Goal: Task Accomplishment & Management: Use online tool/utility

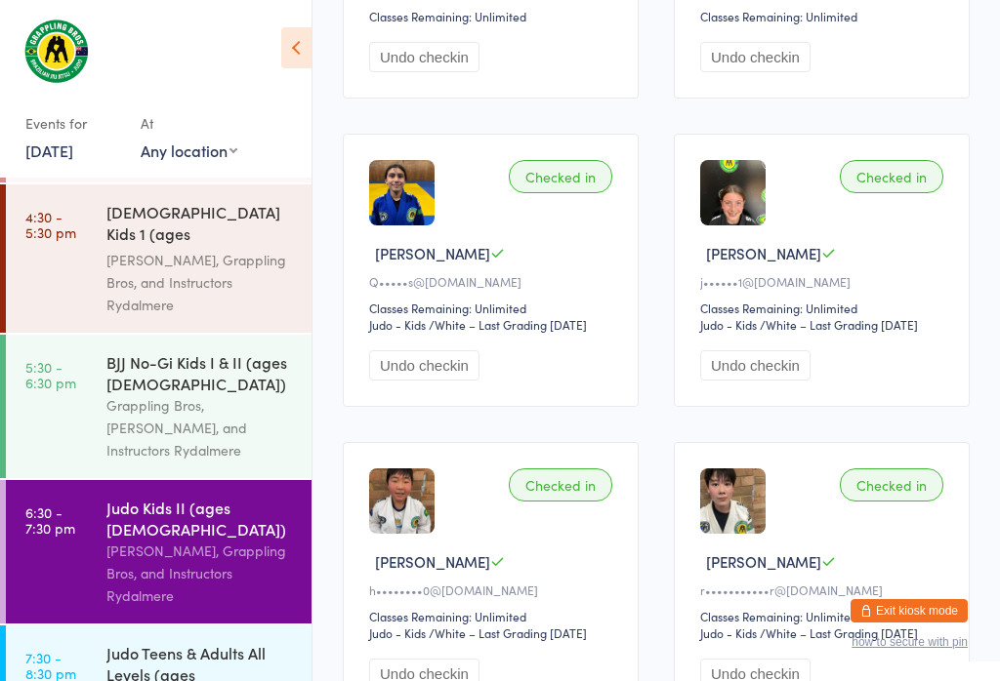
scroll to position [504, 0]
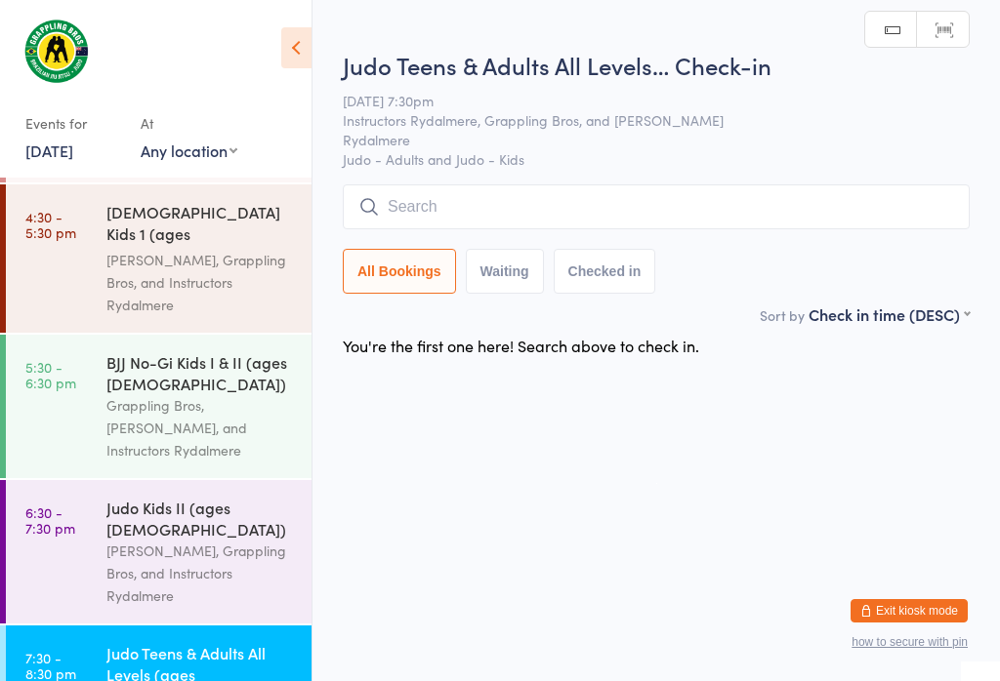
click at [501, 229] on input "search" at bounding box center [656, 207] width 627 height 45
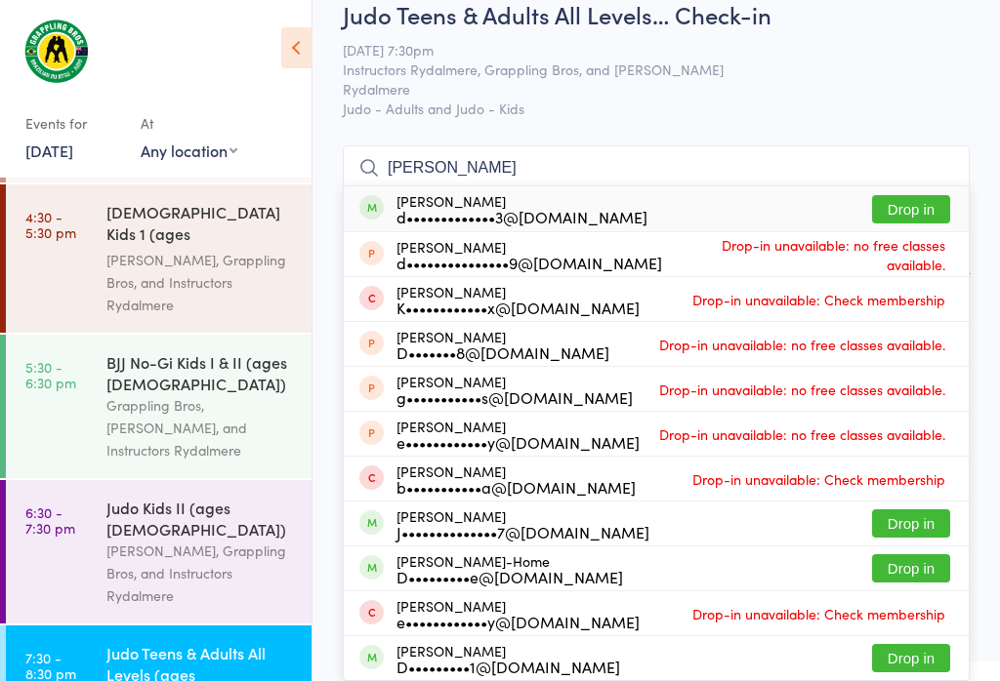
click at [910, 145] on input "[PERSON_NAME]" at bounding box center [656, 167] width 627 height 45
type input "[PERSON_NAME]"
click at [902, 195] on button "Drop in" at bounding box center [911, 209] width 78 height 28
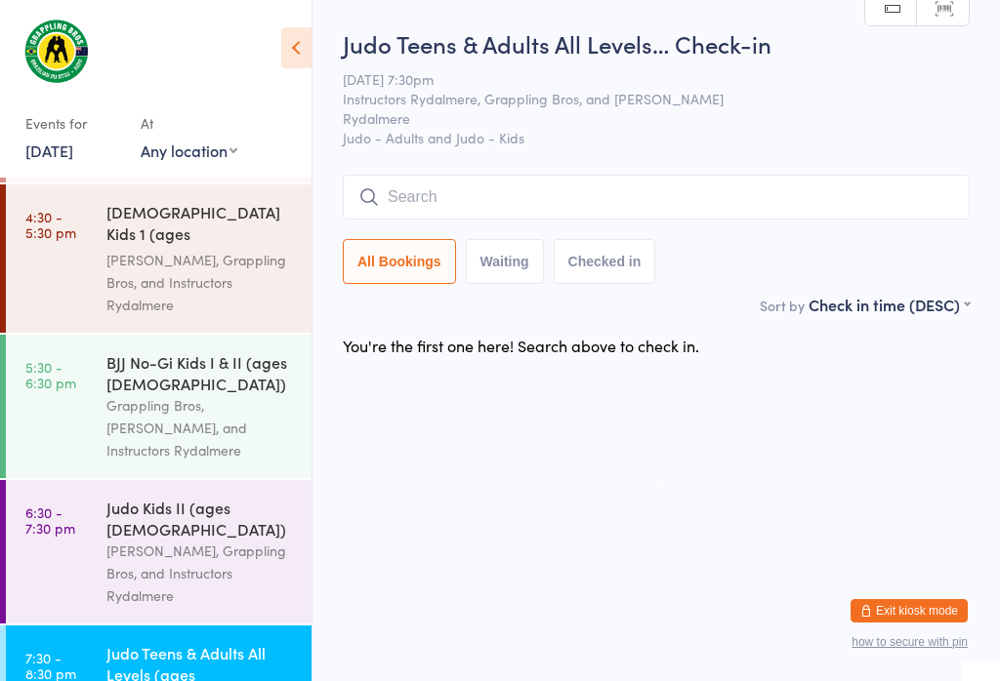
scroll to position [0, 0]
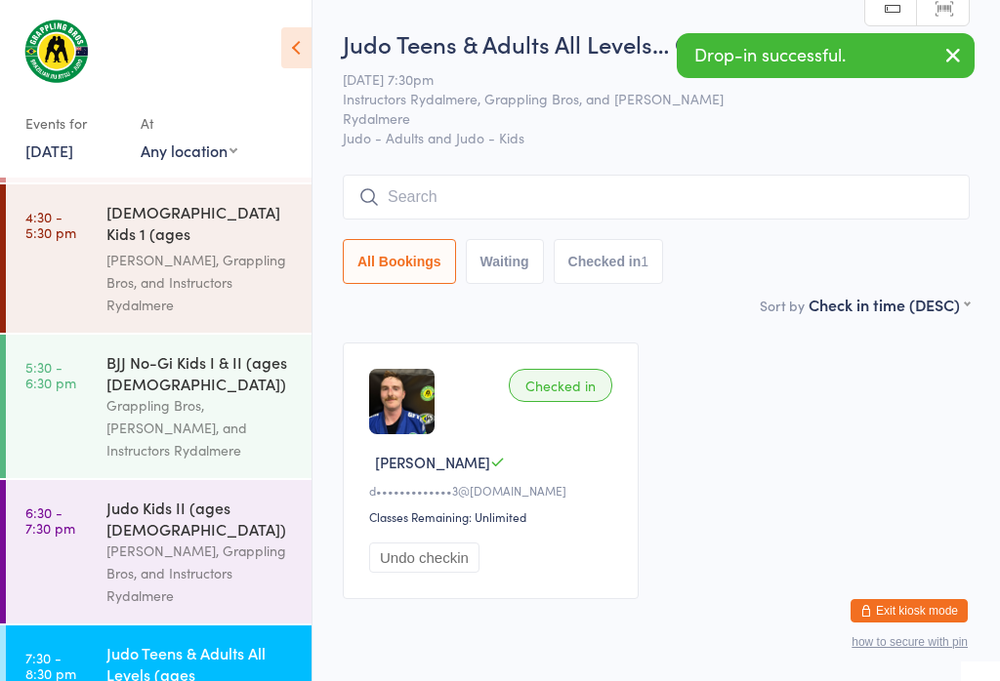
click at [532, 200] on input "search" at bounding box center [656, 197] width 627 height 45
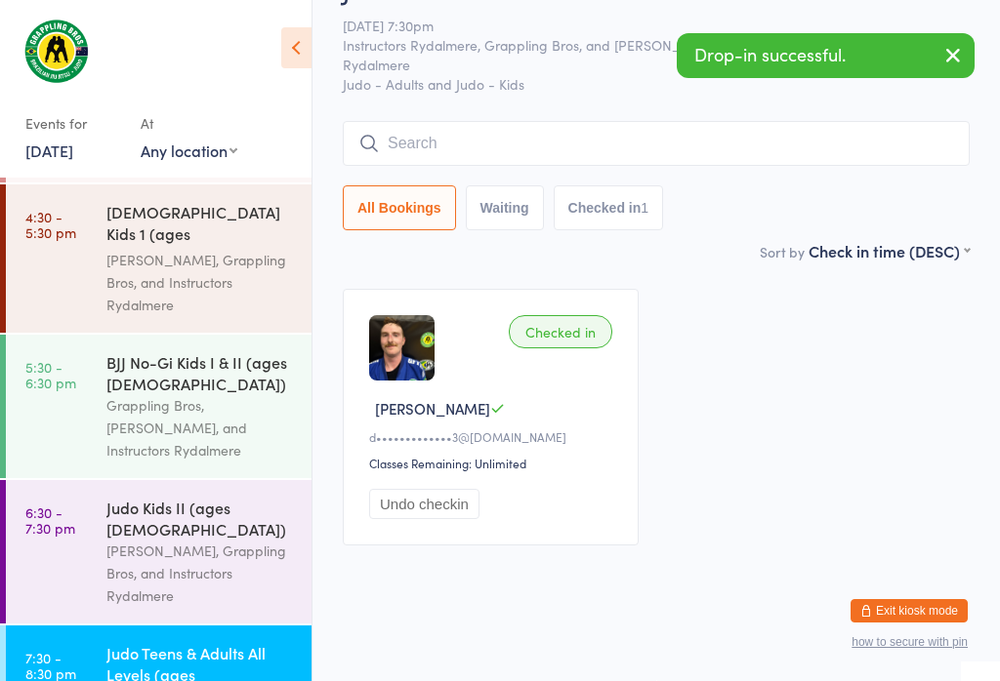
scroll to position [177, 0]
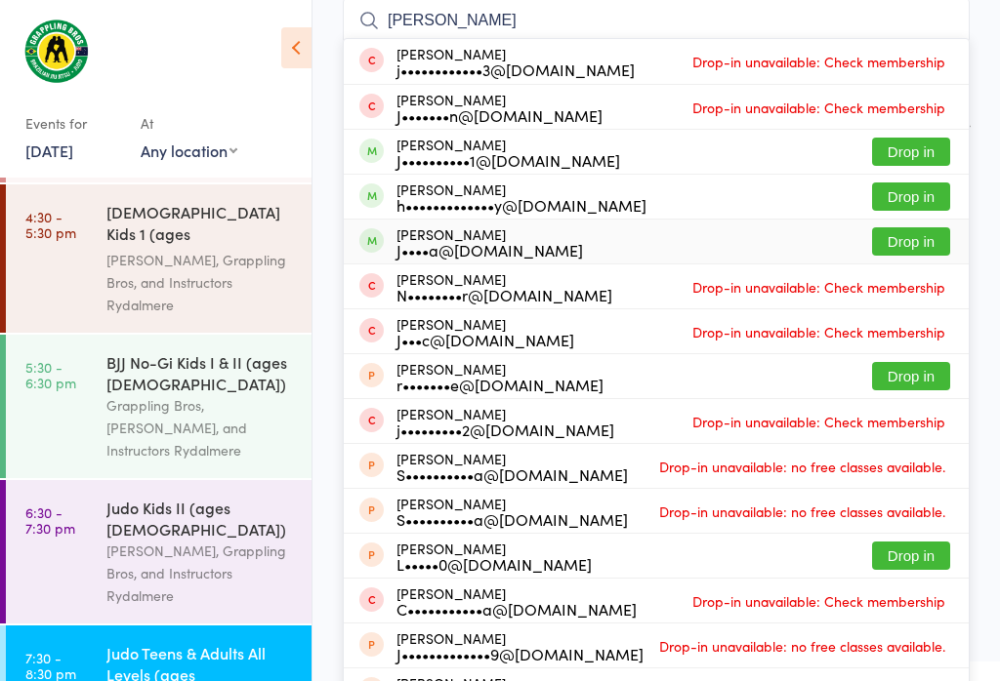
type input "[PERSON_NAME]"
click at [919, 245] on button "Drop in" at bounding box center [911, 241] width 78 height 28
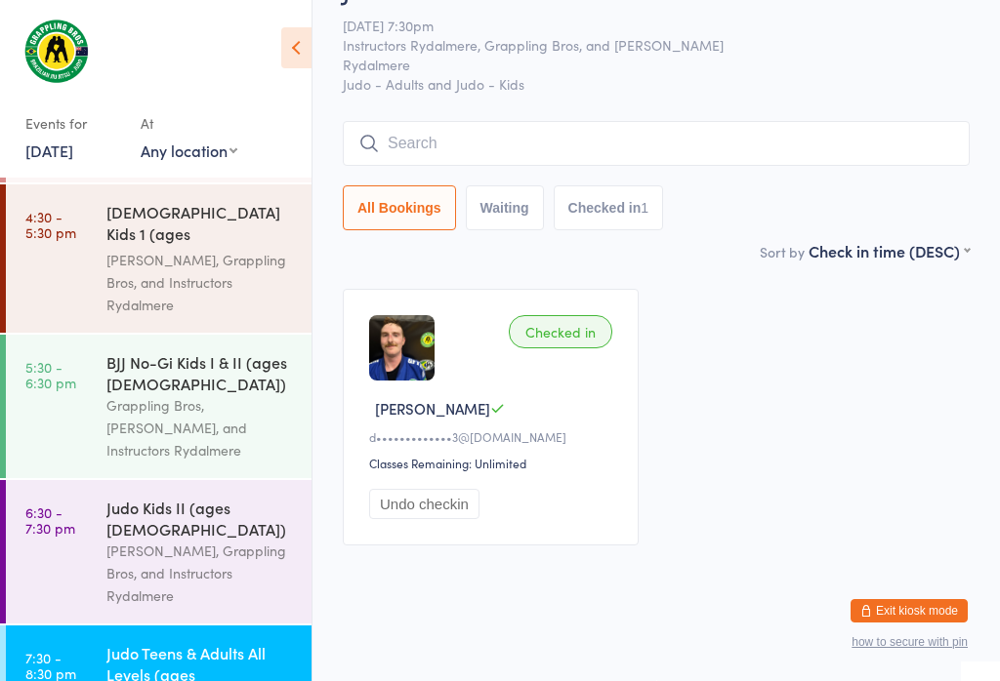
scroll to position [71, 0]
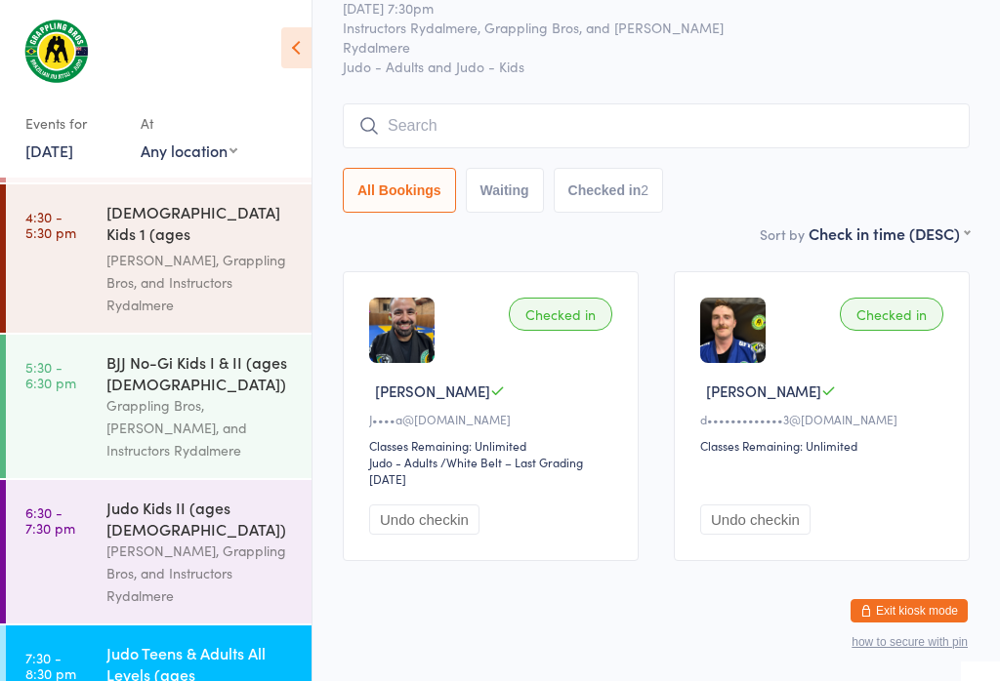
click at [548, 119] on input "search" at bounding box center [656, 125] width 627 height 45
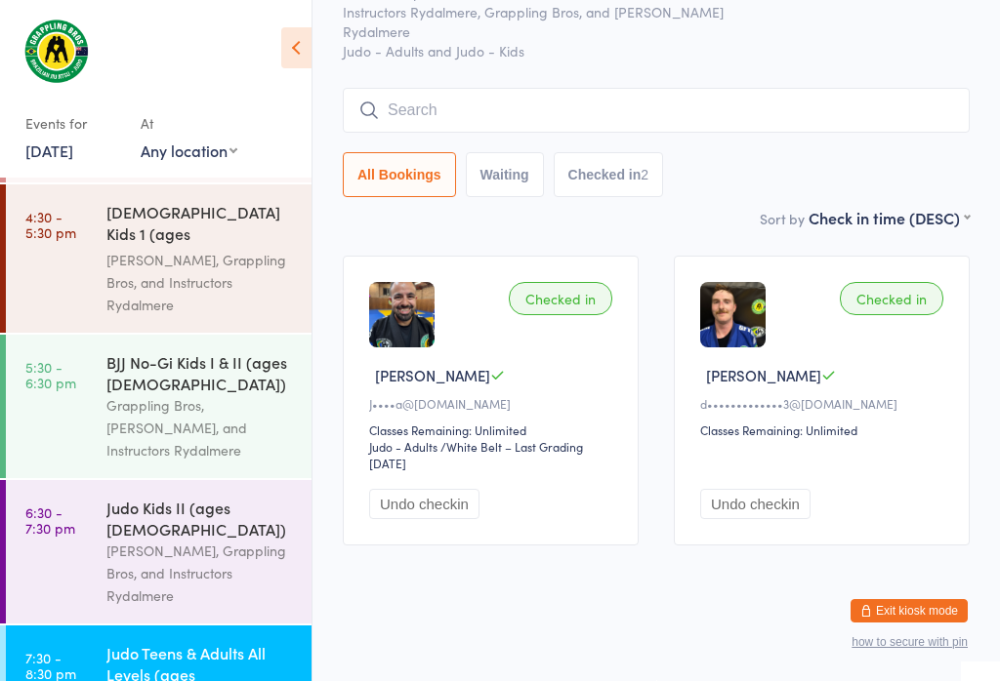
scroll to position [177, 0]
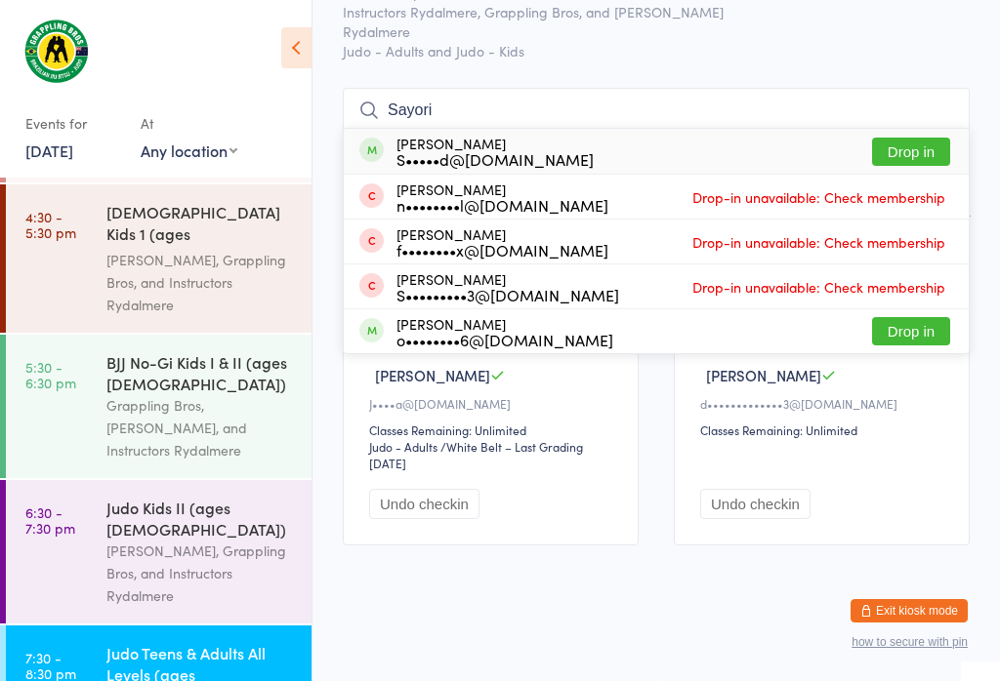
type input "Sayori"
click at [914, 138] on button "Drop in" at bounding box center [911, 152] width 78 height 28
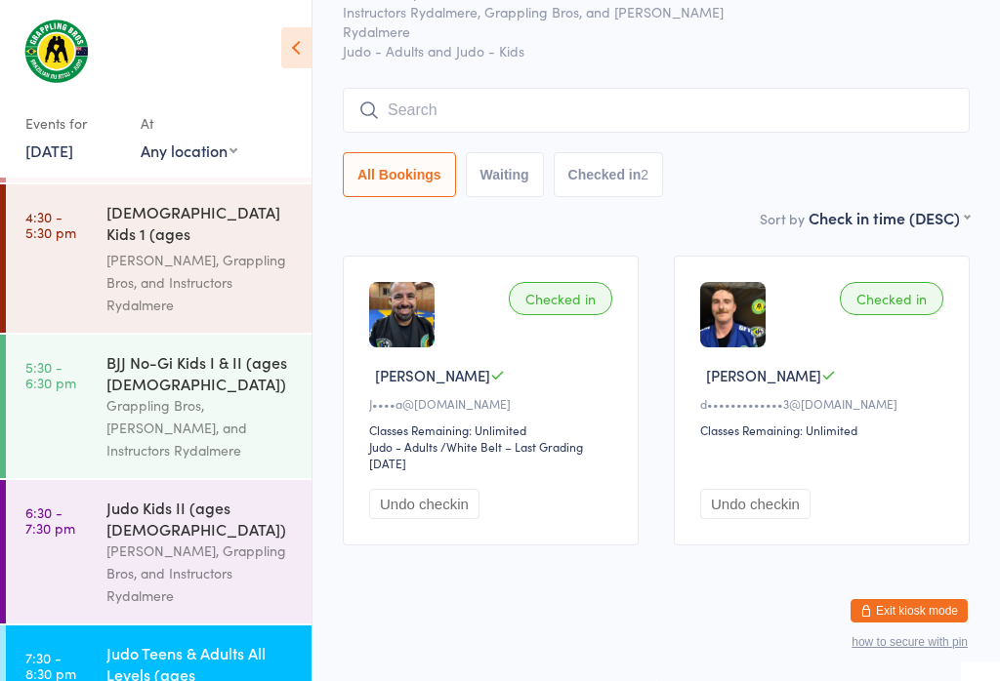
scroll to position [104, 0]
